Goal: Information Seeking & Learning: Learn about a topic

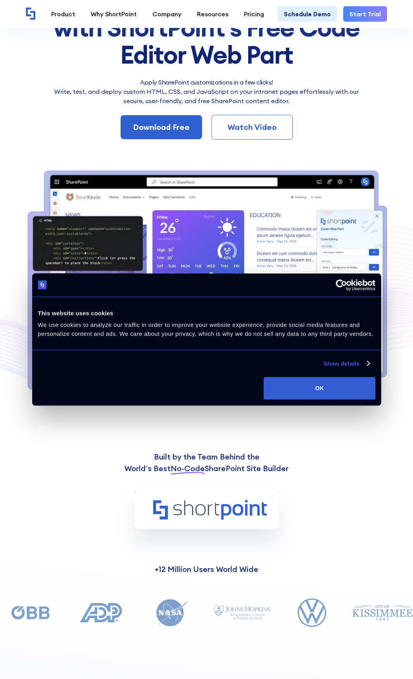
scroll to position [271, 0]
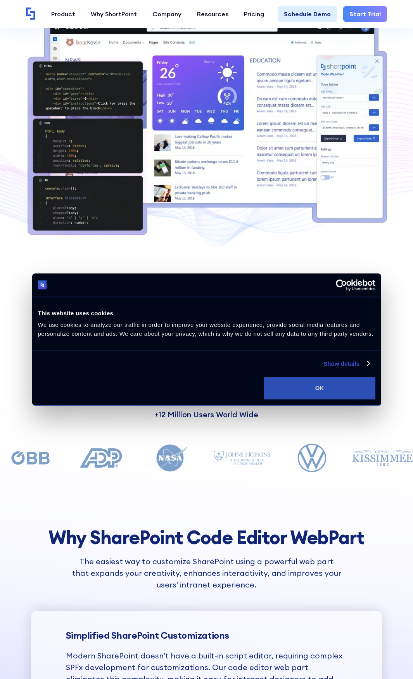
click at [312, 388] on button "OK" at bounding box center [319, 388] width 111 height 22
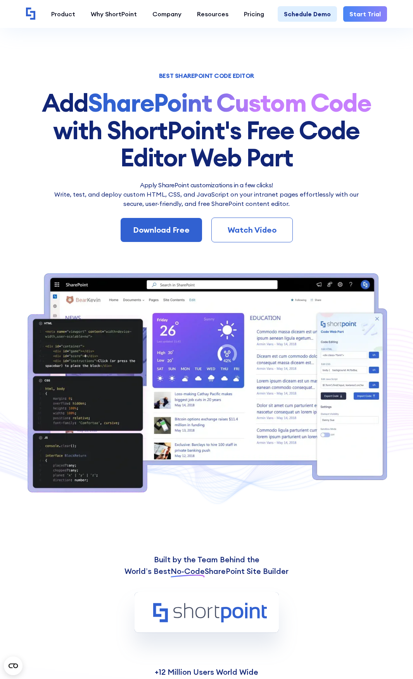
scroll to position [0, 0]
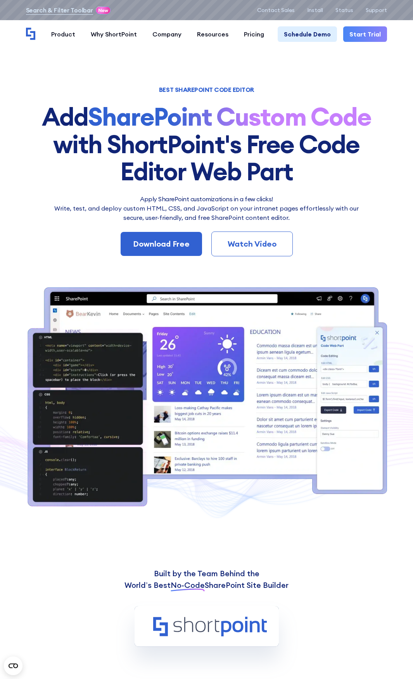
click at [258, 244] on div "Watch Video" at bounding box center [252, 244] width 56 height 12
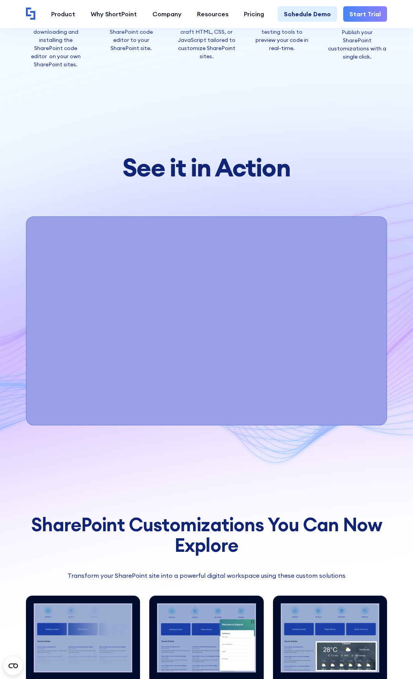
scroll to position [2845, 0]
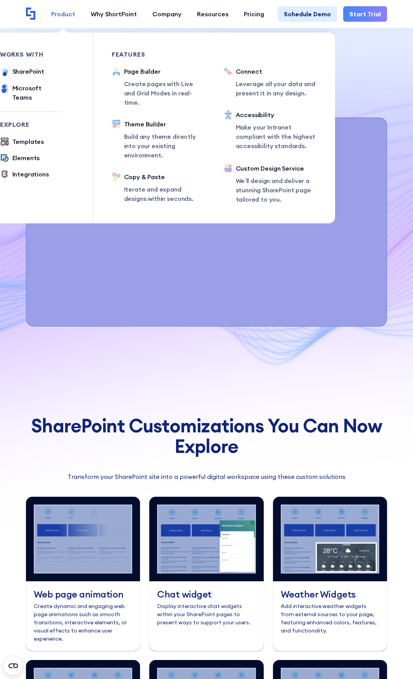
click at [83, 21] on link "Product" at bounding box center [63, 14] width 40 height 16
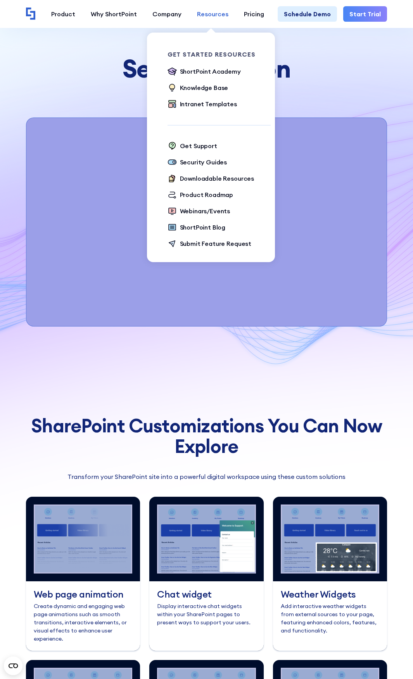
click at [228, 16] on div "Resources" at bounding box center [212, 13] width 31 height 9
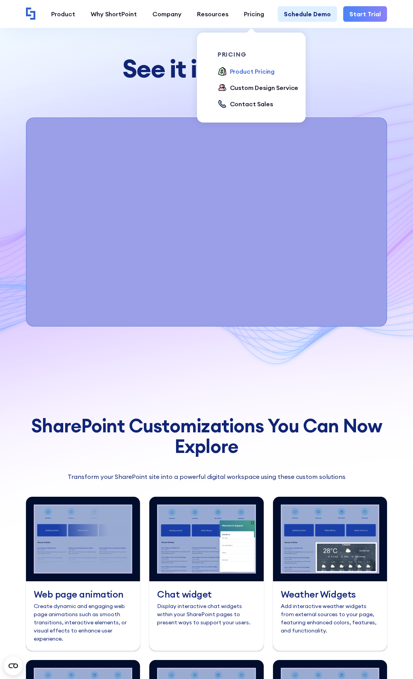
click at [230, 76] on div "Product Pricing" at bounding box center [252, 71] width 45 height 9
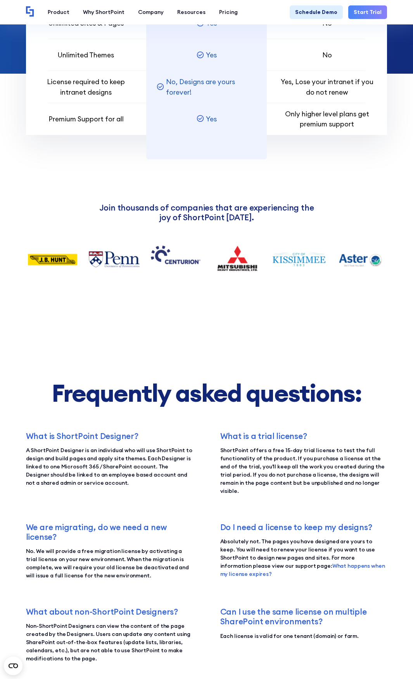
scroll to position [1124, 0]
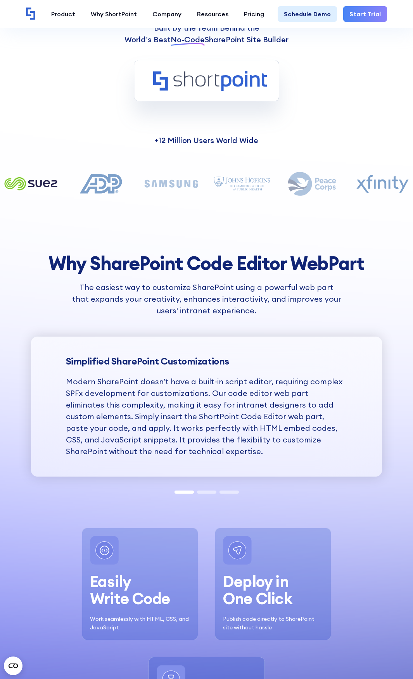
scroll to position [775, 0]
